Goal: Task Accomplishment & Management: Complete application form

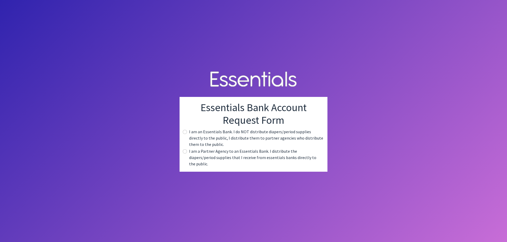
click at [214, 157] on label "I am a Partner Agency to an Essentials Bank. I distribute the diapers/period su…" at bounding box center [256, 157] width 134 height 19
click at [185, 154] on input "radio" at bounding box center [185, 152] width 4 height 4
radio input "true"
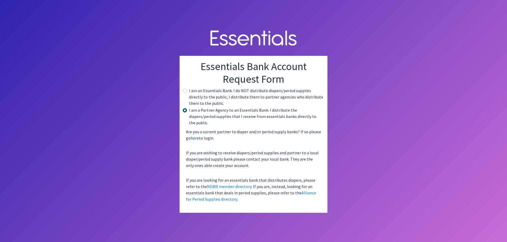
click at [197, 137] on link "here" at bounding box center [194, 138] width 8 height 5
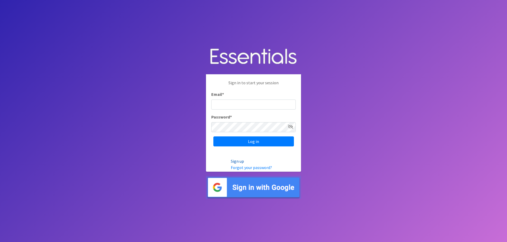
click at [236, 162] on link "Sign up" at bounding box center [237, 161] width 13 height 5
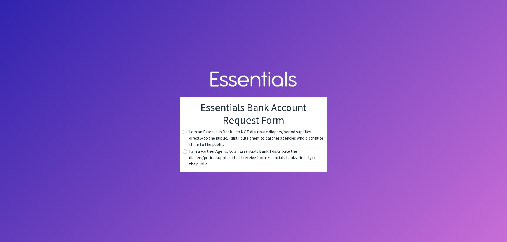
click at [215, 156] on label "I am a Partner Agency to an Essentials Bank. I distribute the diapers/period su…" at bounding box center [256, 157] width 134 height 19
click at [186, 156] on div "I am a Partner Agency to an Essentials Bank. I distribute the diapers/period su…" at bounding box center [253, 157] width 139 height 19
click at [183, 154] on input "radio" at bounding box center [185, 152] width 4 height 4
radio input "true"
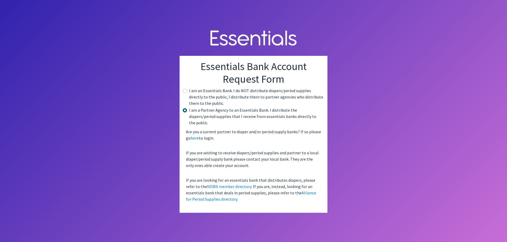
click at [195, 139] on p "Are you a current partner to diaper and/or period supply banks? If so please go…" at bounding box center [253, 135] width 139 height 17
click at [195, 136] on link "here" at bounding box center [194, 138] width 8 height 5
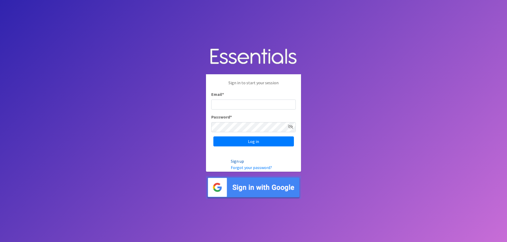
click at [240, 161] on link "Sign up" at bounding box center [237, 161] width 13 height 5
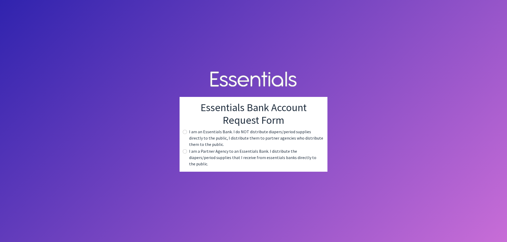
click at [204, 155] on label "I am a Partner Agency to an Essentials Bank. I distribute the diapers/period su…" at bounding box center [256, 157] width 134 height 19
click at [184, 154] on input "radio" at bounding box center [185, 152] width 4 height 4
radio input "true"
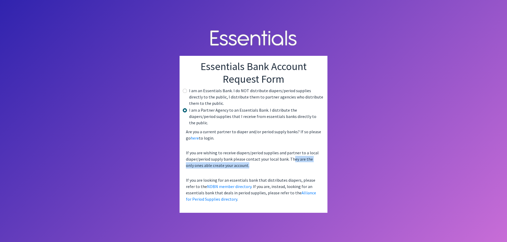
drag, startPoint x: 293, startPoint y: 157, endPoint x: 304, endPoint y: 163, distance: 12.8
click at [304, 163] on p "If you are wishing to receive diapers/period supplies and partner to a local di…" at bounding box center [253, 159] width 139 height 23
click at [220, 185] on link "NDBN member directory" at bounding box center [229, 186] width 44 height 5
